Goal: Transaction & Acquisition: Purchase product/service

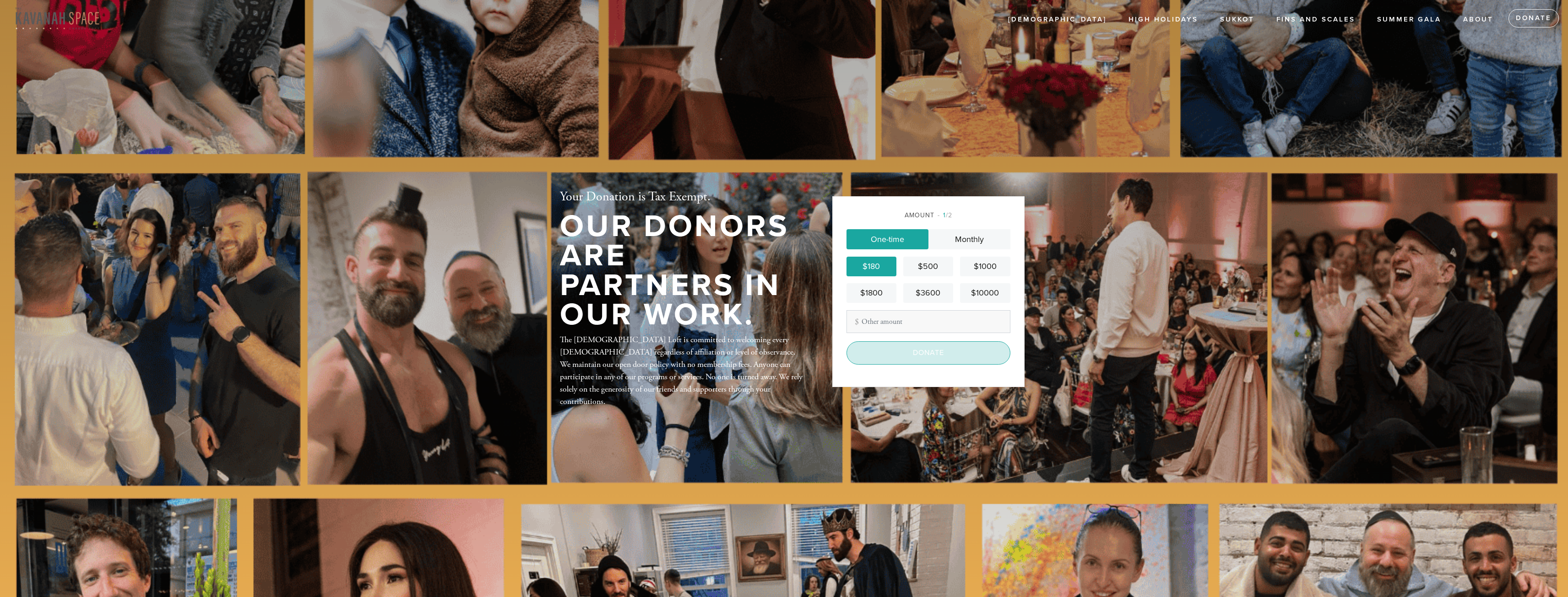
click at [899, 358] on input "Donate" at bounding box center [928, 352] width 164 height 22
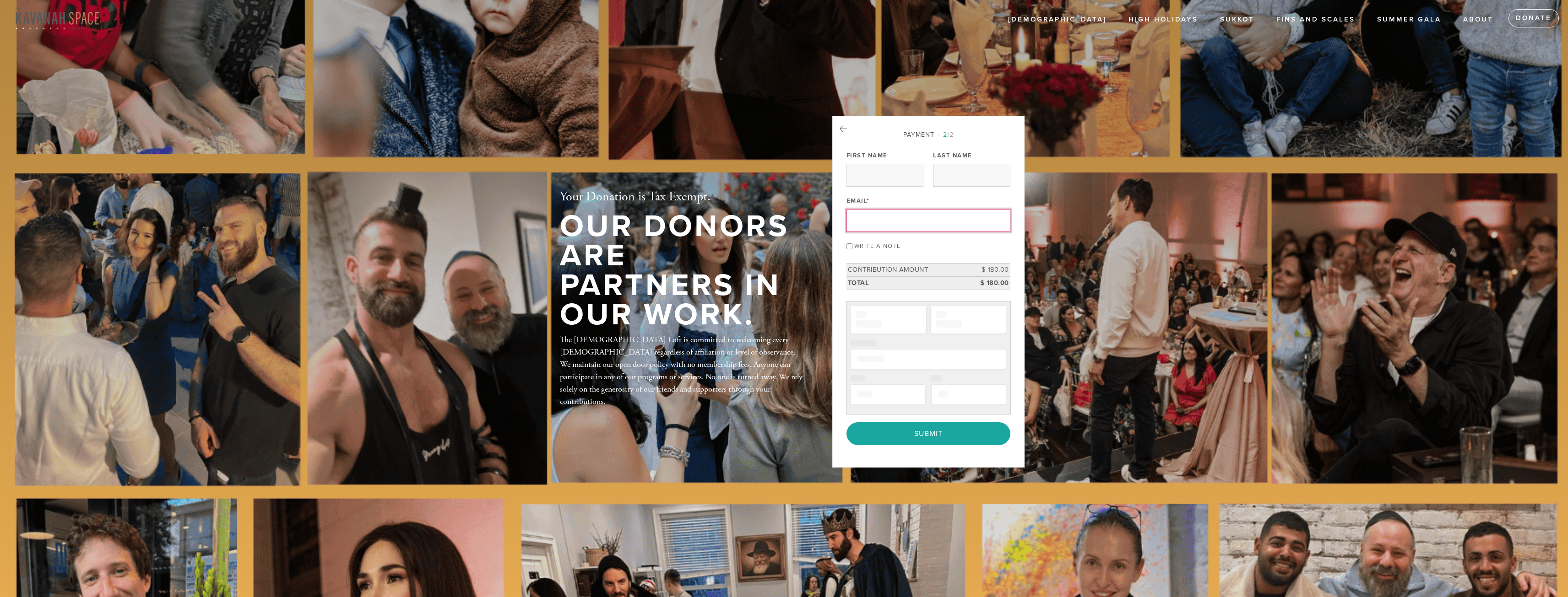
click at [877, 227] on input "Email *" at bounding box center [928, 220] width 164 height 22
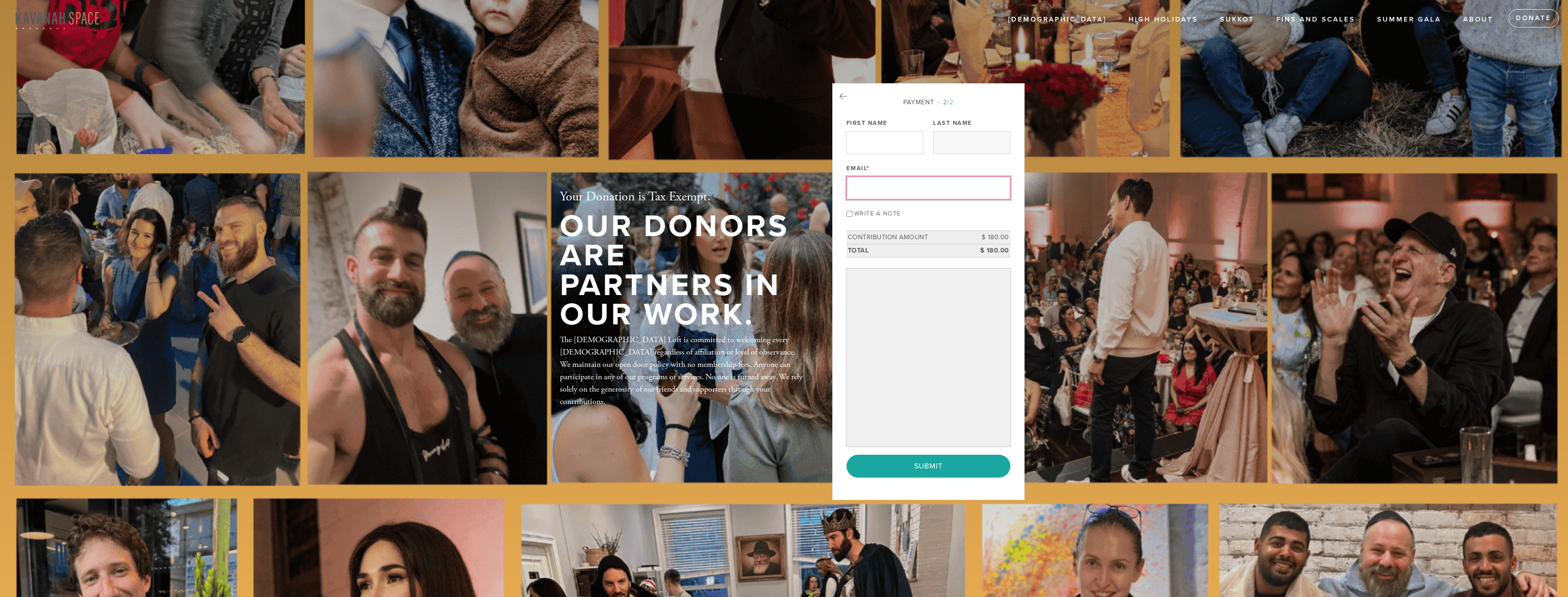
click at [874, 138] on input "First Name" at bounding box center [885, 143] width 77 height 22
click at [873, 140] on input "First Name" at bounding box center [885, 143] width 77 height 22
click at [887, 188] on input "Email *" at bounding box center [928, 188] width 164 height 22
type input "[EMAIL_ADDRESS][DOMAIN_NAME]"
type input "[PERSON_NAME]"
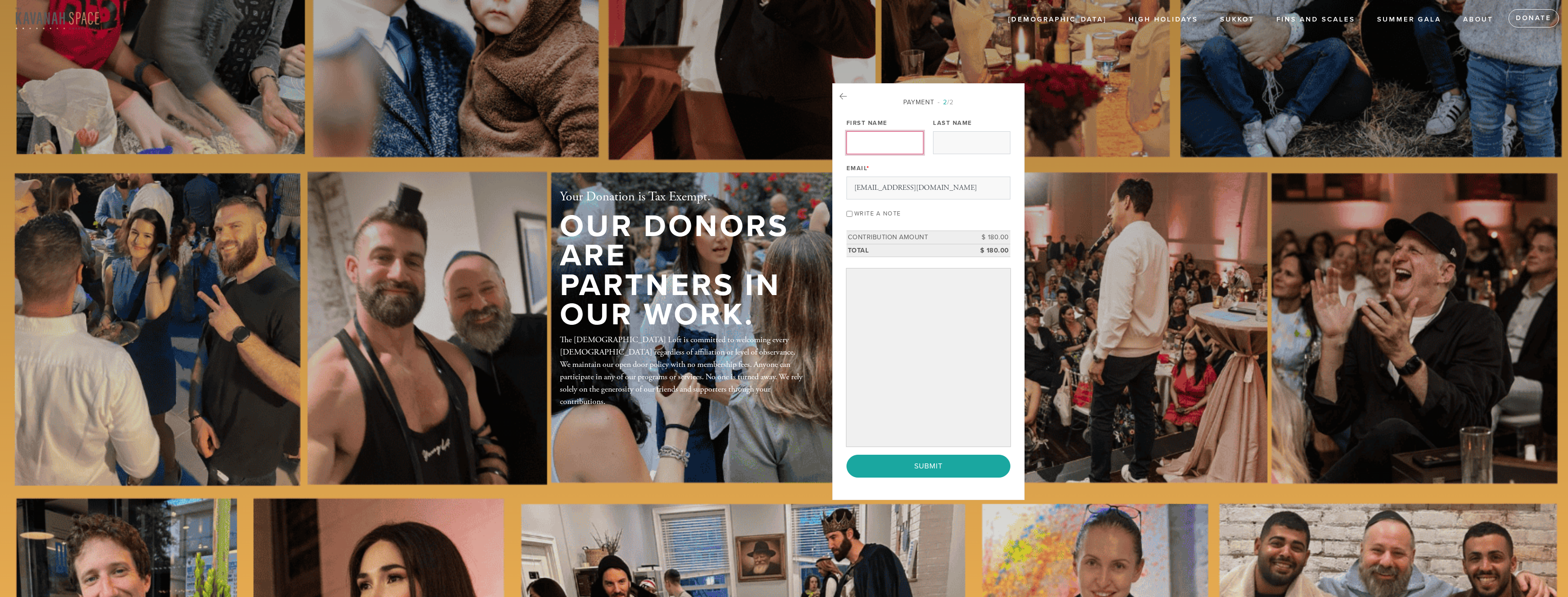
type input "[PERSON_NAME]"
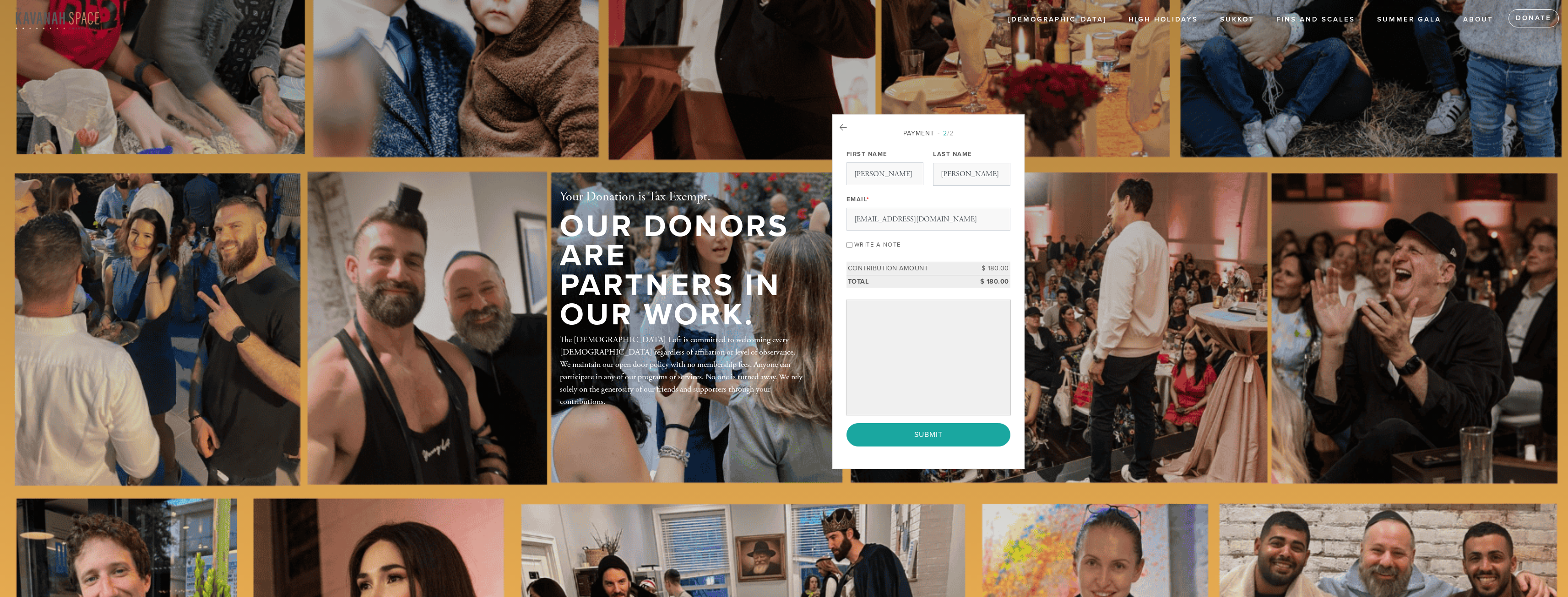
click at [848, 244] on input "Write a note" at bounding box center [849, 246] width 6 height 6
checkbox input "true"
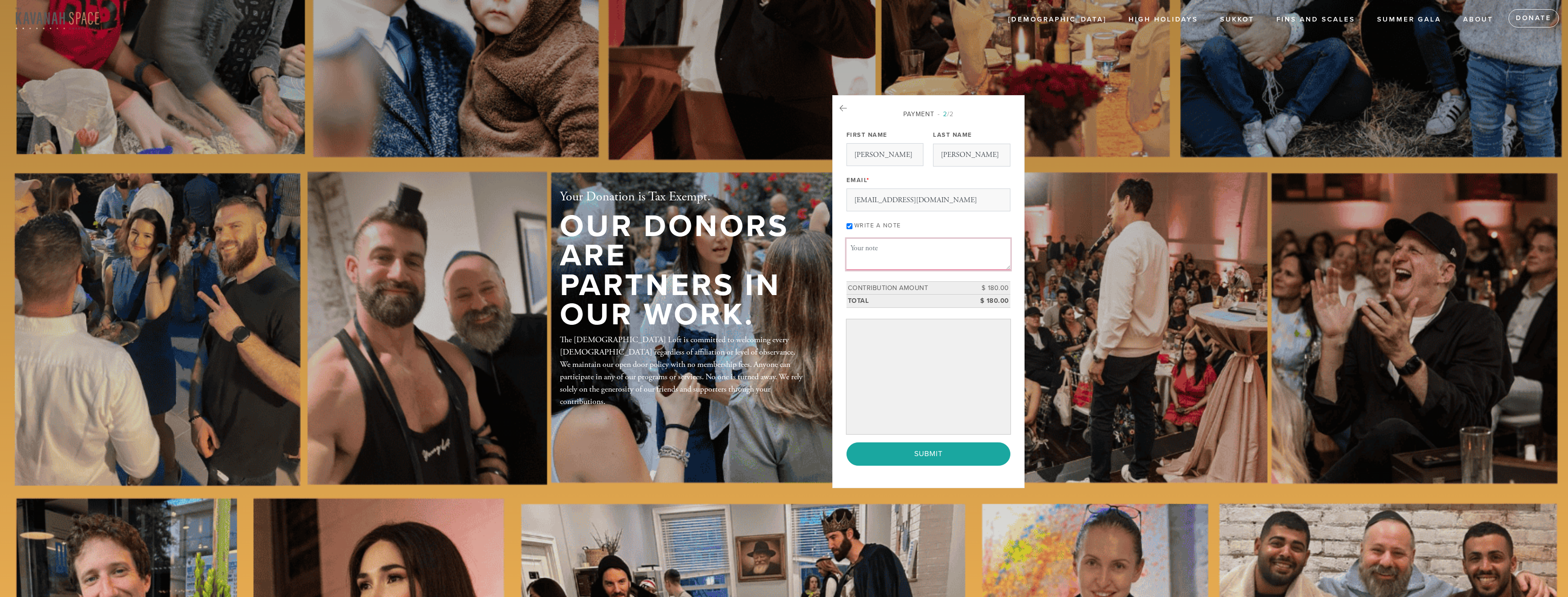
click at [867, 250] on textarea "Message or dedication" at bounding box center [928, 254] width 164 height 31
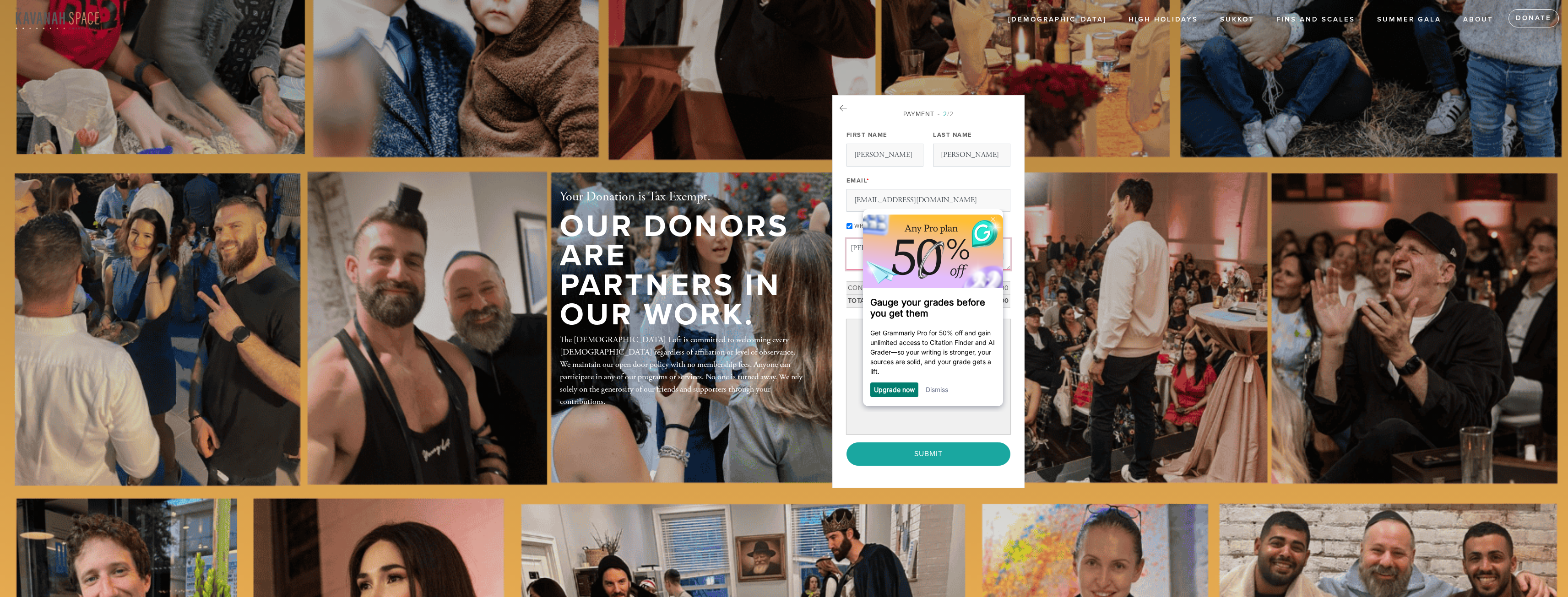
type textarea "[PERSON_NAME] [PERSON_NAME]!"
click at [941, 391] on link "Dismiss" at bounding box center [936, 390] width 22 height 7
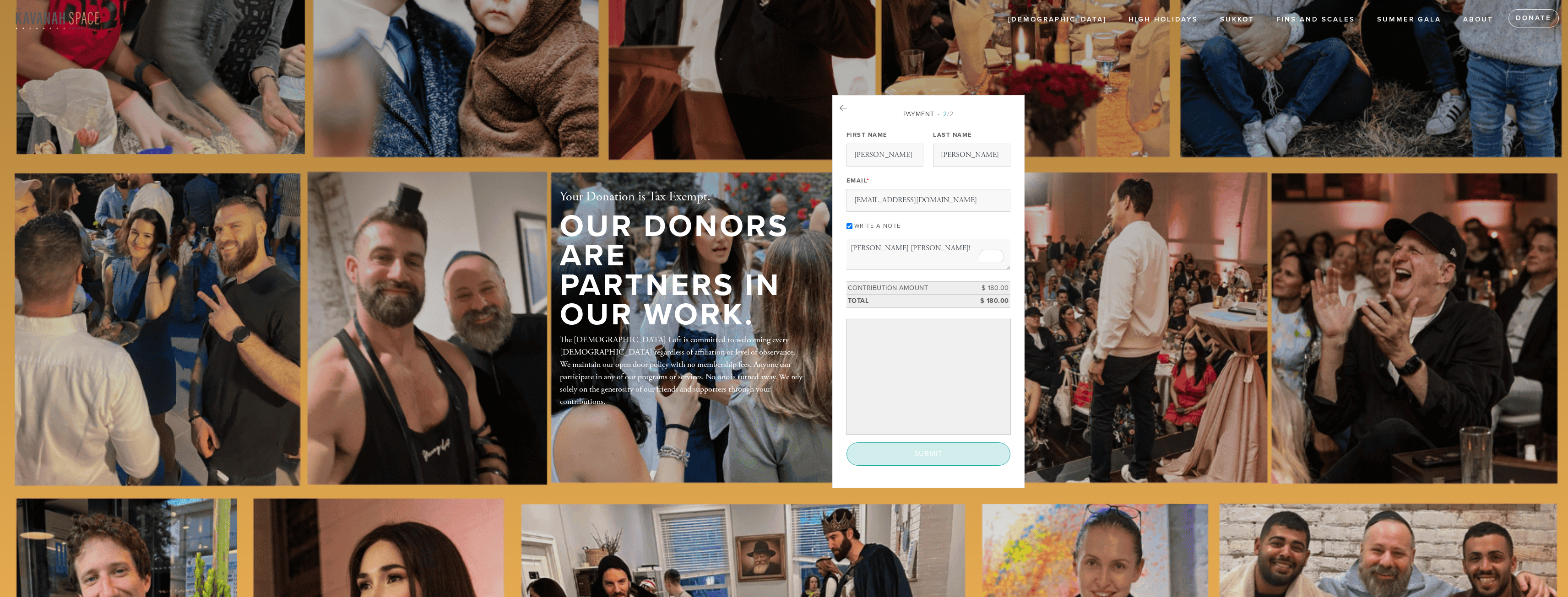
click at [927, 453] on input "Submit" at bounding box center [928, 454] width 164 height 22
click at [939, 448] on div "< Previous Page Submit" at bounding box center [928, 454] width 164 height 22
drag, startPoint x: 942, startPoint y: 196, endPoint x: 925, endPoint y: 182, distance: 22.0
click at [942, 196] on input "[EMAIL_ADDRESS][DOMAIN_NAME]" at bounding box center [928, 200] width 164 height 22
type input "[EMAIL_ADDRESS][DOMAIN_NAME]"
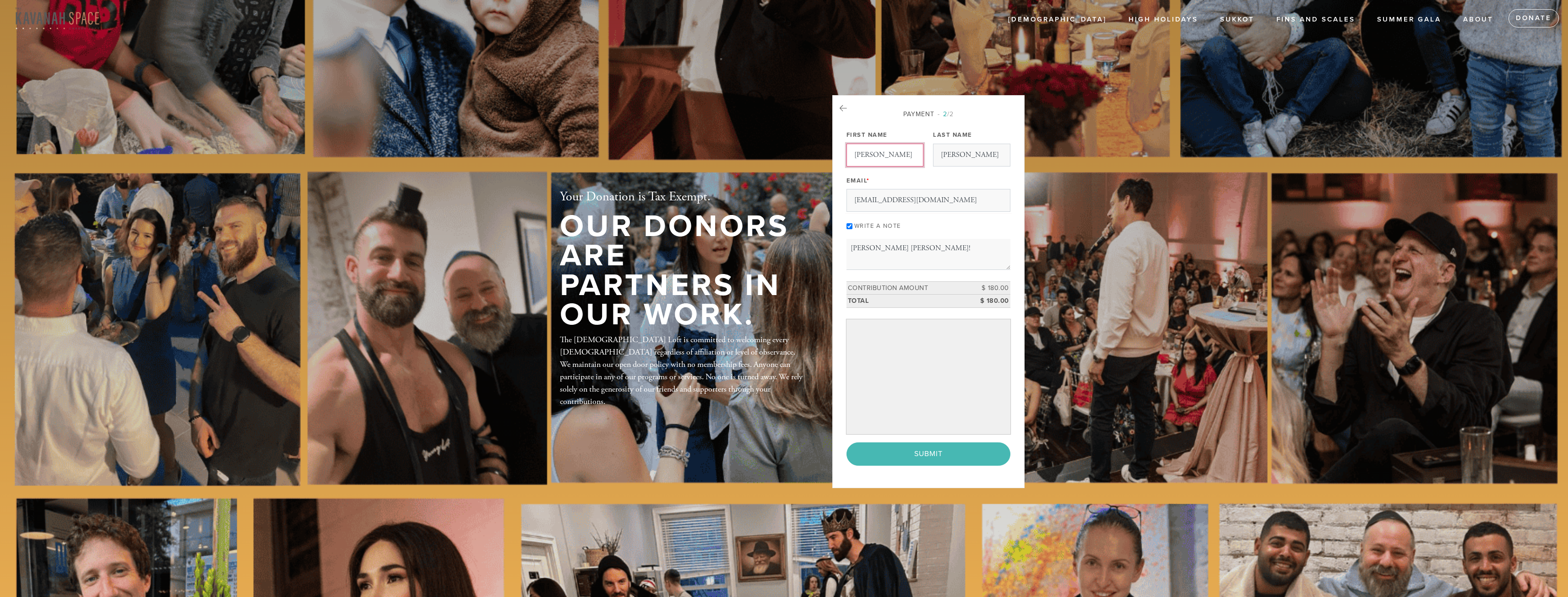
drag, startPoint x: 886, startPoint y: 156, endPoint x: 923, endPoint y: 159, distance: 37.1
click at [886, 156] on input "[PERSON_NAME]" at bounding box center [885, 155] width 77 height 22
type input "[PERSON_NAME]"
click at [968, 159] on input "[PERSON_NAME]" at bounding box center [971, 155] width 77 height 22
type input "[PERSON_NAME]"
